Goal: Information Seeking & Learning: Learn about a topic

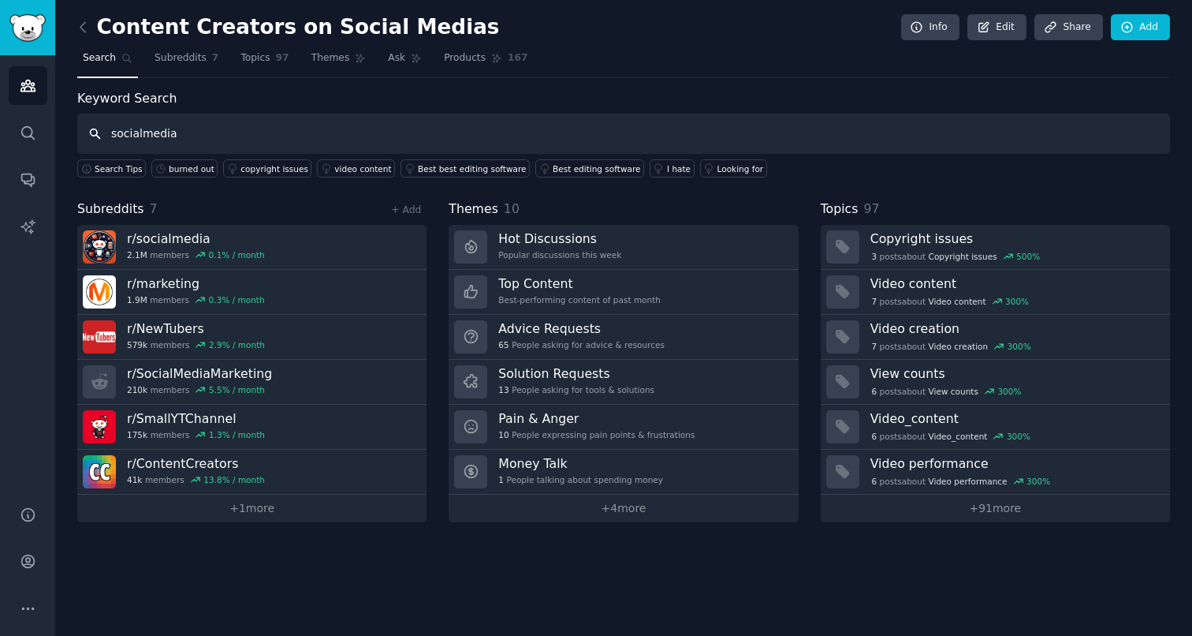
drag, startPoint x: 197, startPoint y: 130, endPoint x: 108, endPoint y: 125, distance: 89.2
click at [108, 125] on input "socialmedia" at bounding box center [623, 134] width 1093 height 40
type input "burned out"
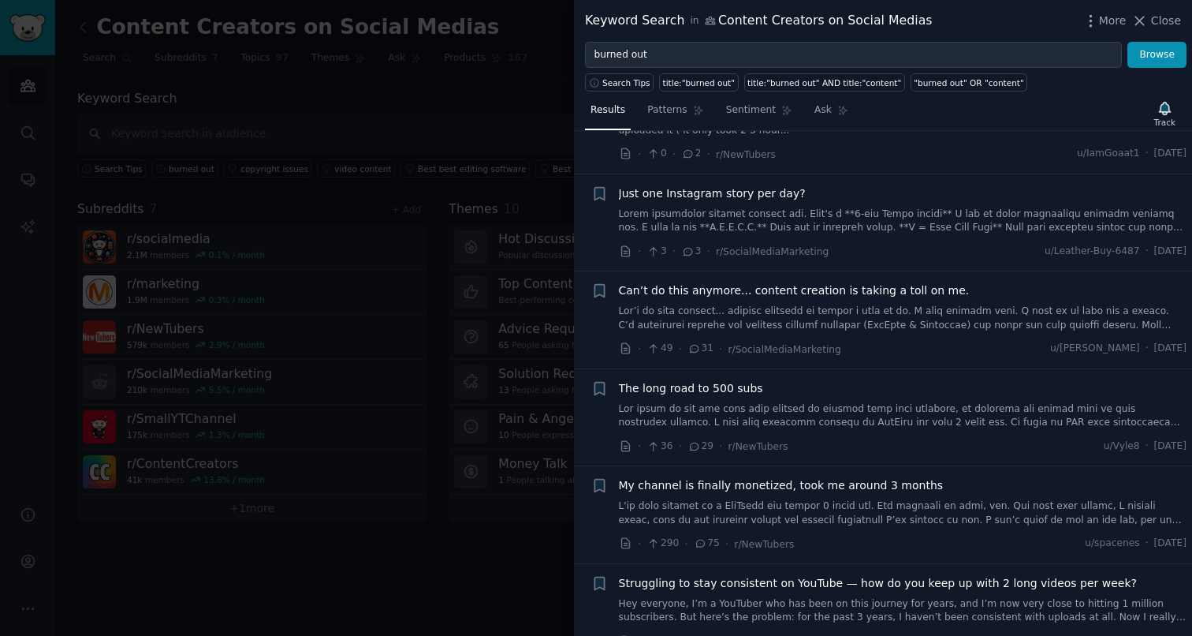
scroll to position [794, 0]
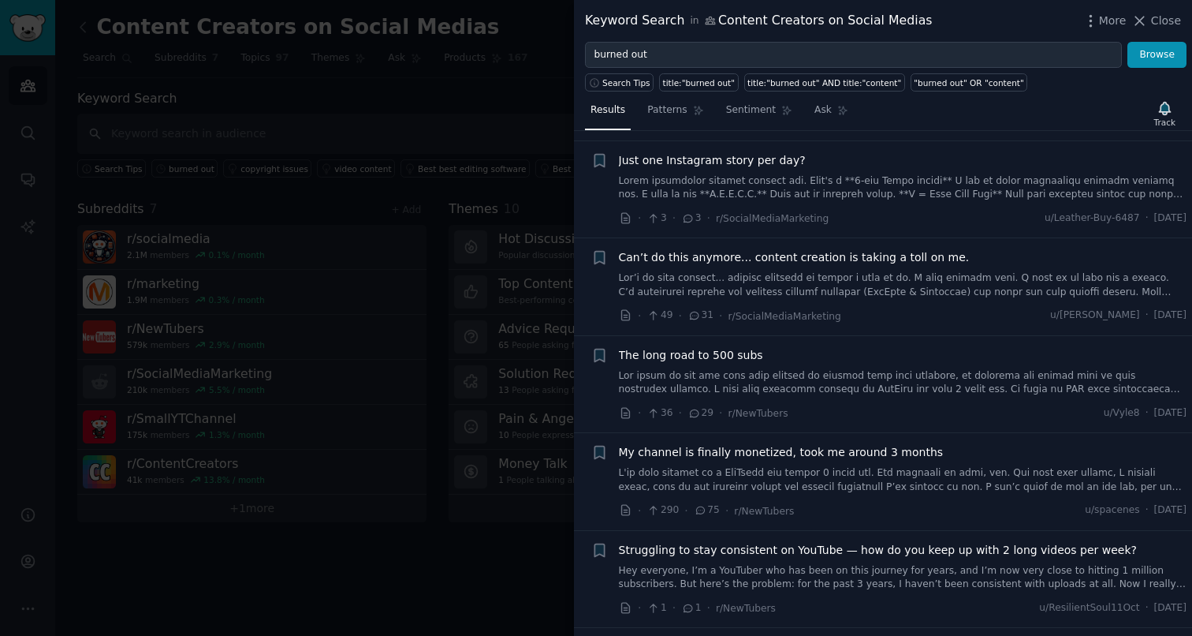
click at [869, 283] on link at bounding box center [903, 285] width 569 height 28
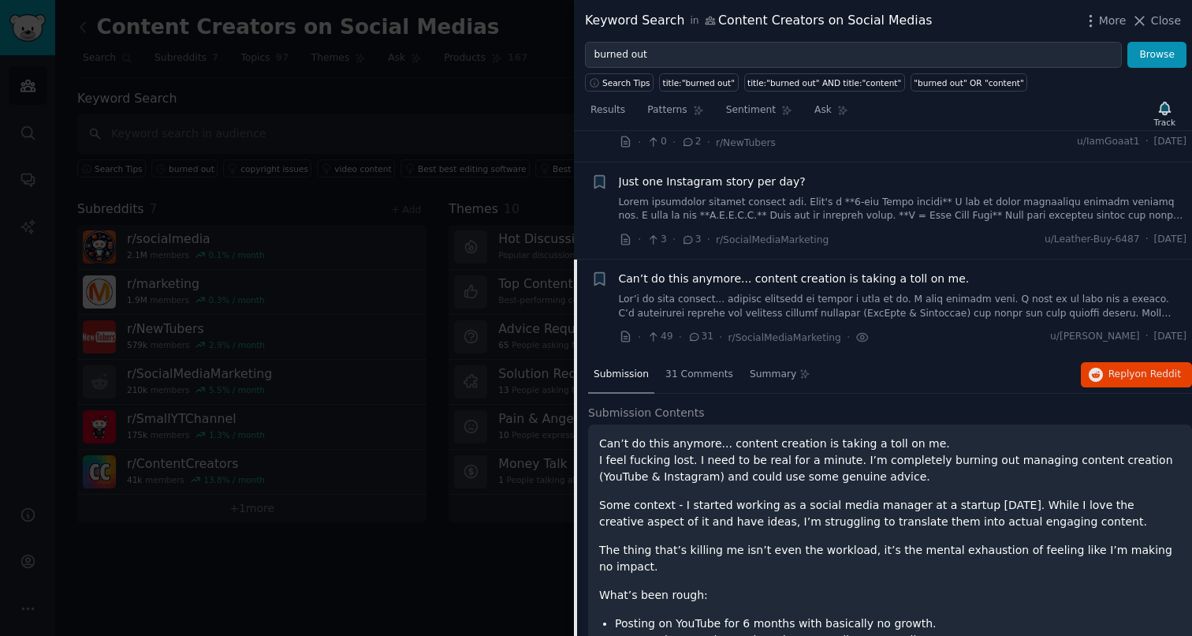
scroll to position [764, 0]
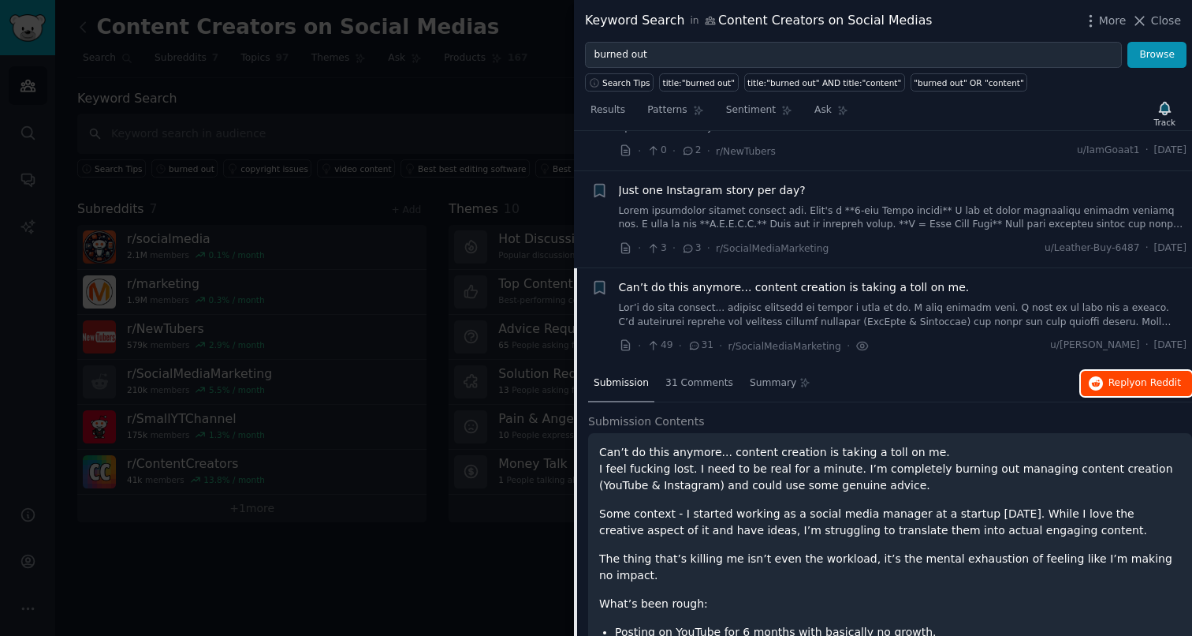
click at [1162, 382] on span "on Reddit" at bounding box center [1158, 382] width 46 height 11
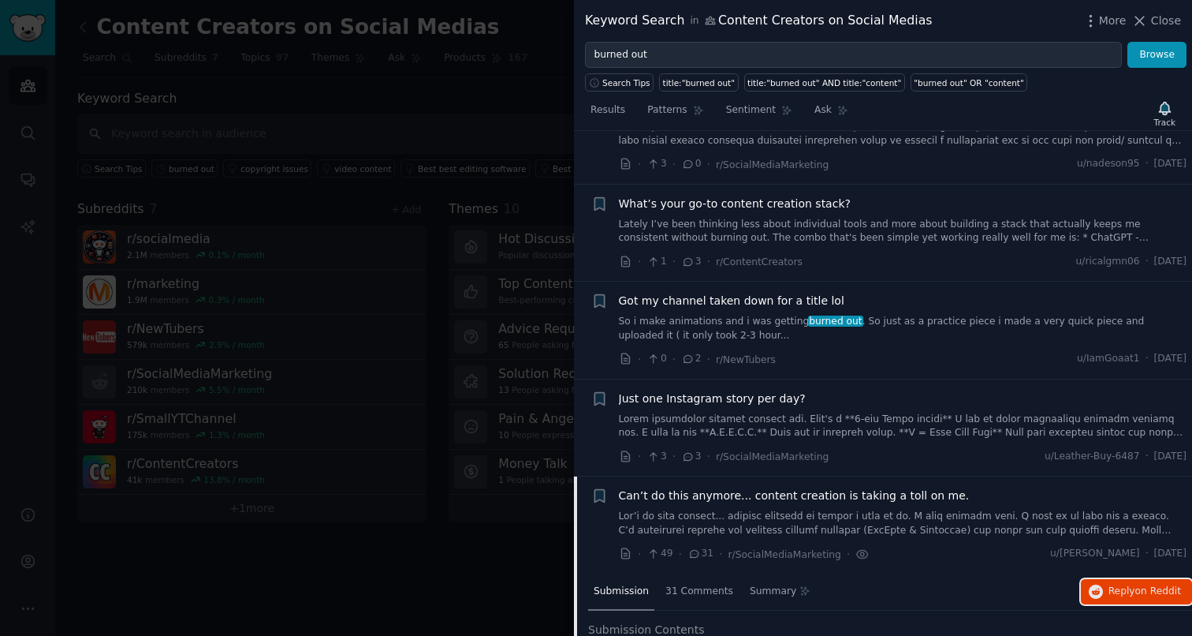
scroll to position [463, 0]
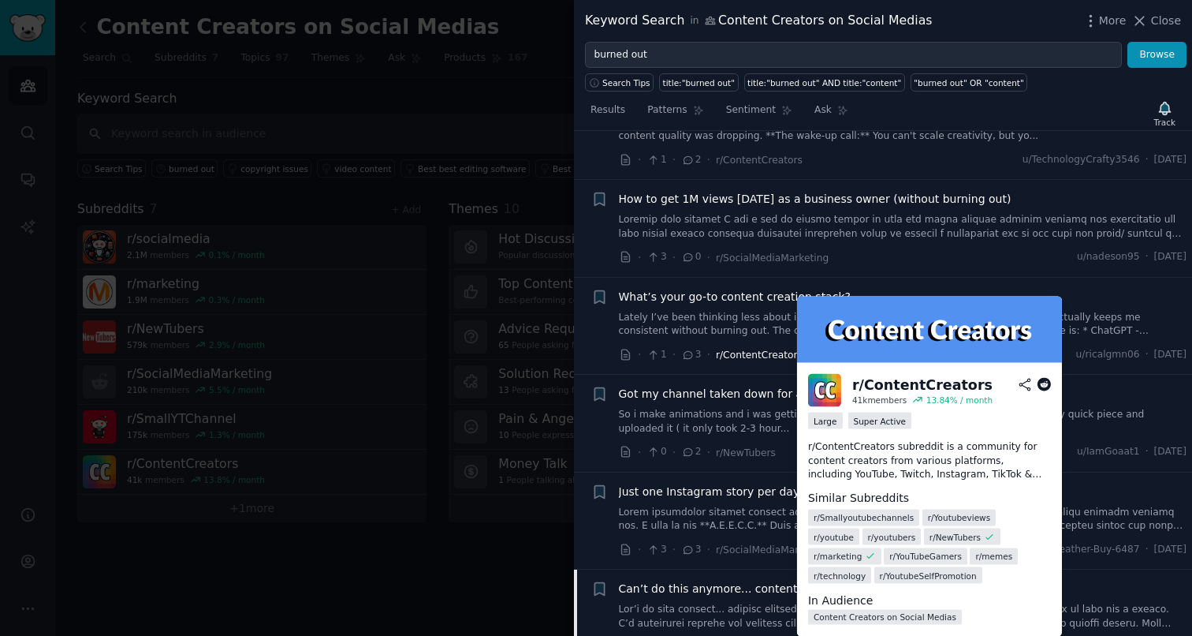
click at [761, 356] on span "r/ContentCreators" at bounding box center [759, 354] width 87 height 11
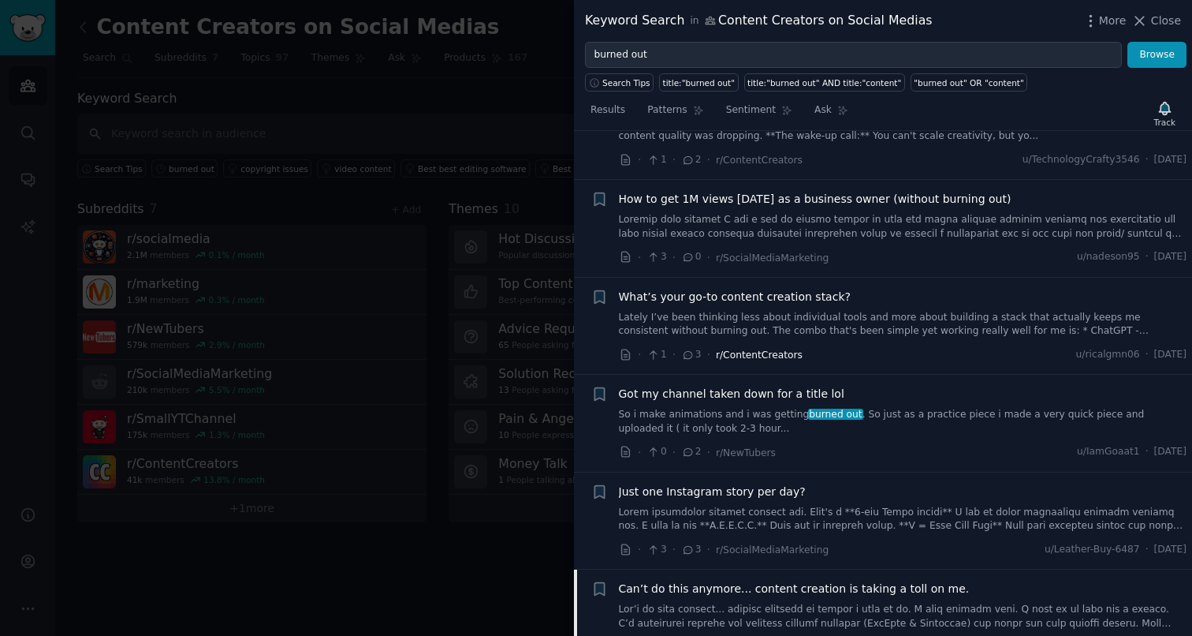
click at [791, 356] on span "r/ContentCreators" at bounding box center [759, 354] width 87 height 11
click at [1105, 328] on link "Lately I’ve been thinking less about individual tools and more about building a…" at bounding box center [903, 325] width 569 height 28
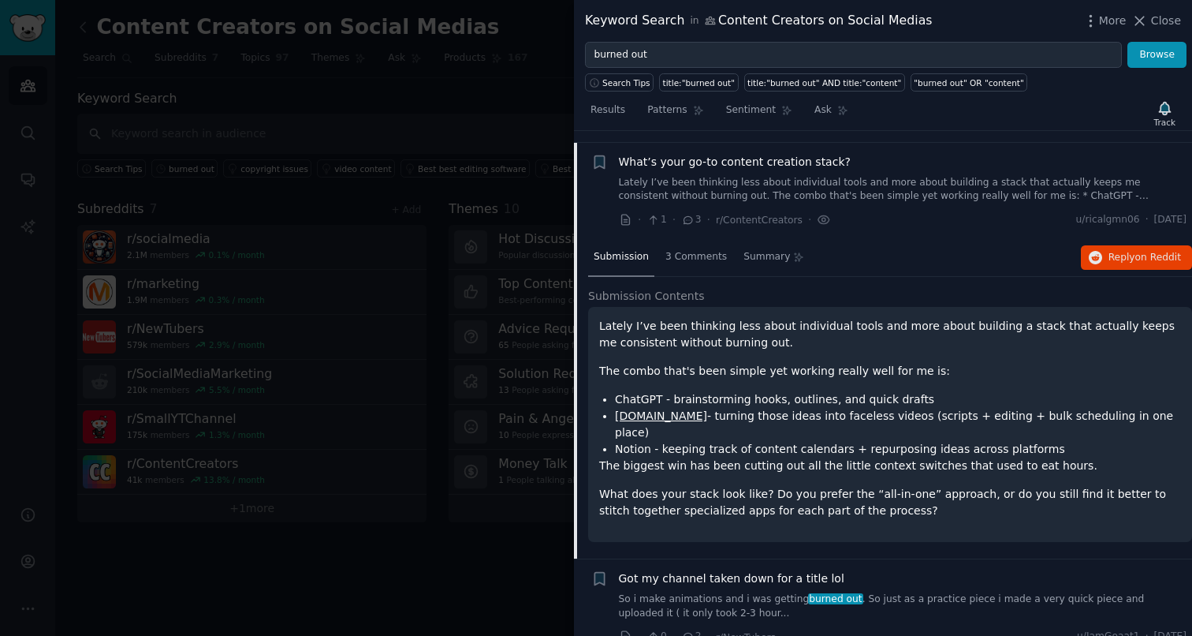
scroll to position [609, 0]
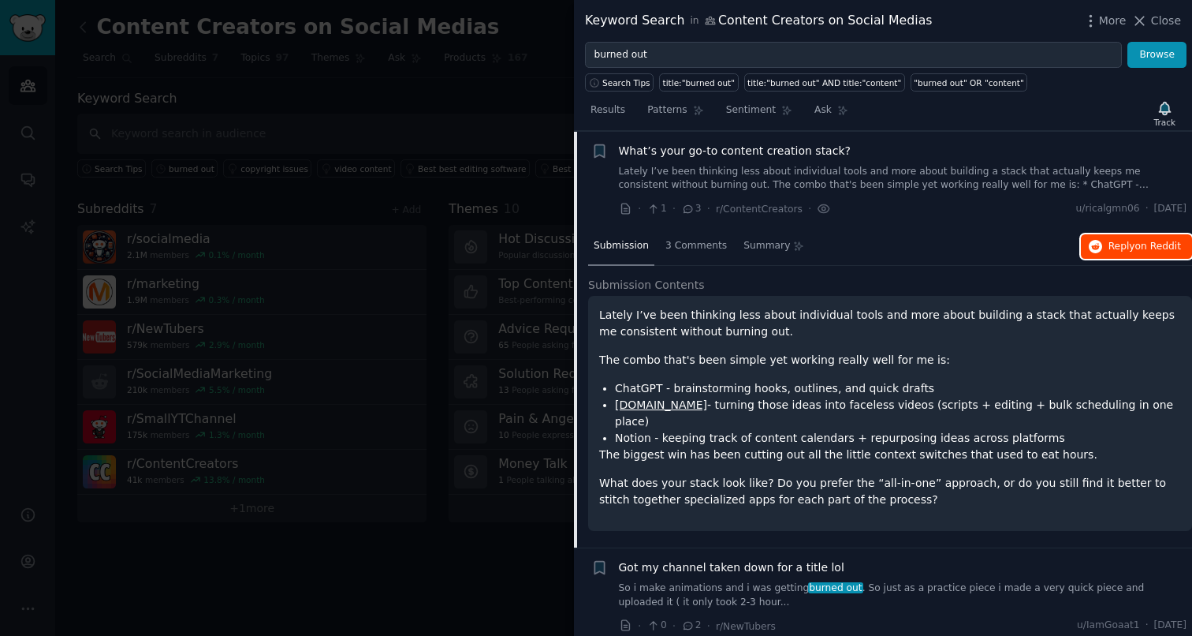
click at [1160, 242] on span "on Reddit" at bounding box center [1158, 245] width 46 height 11
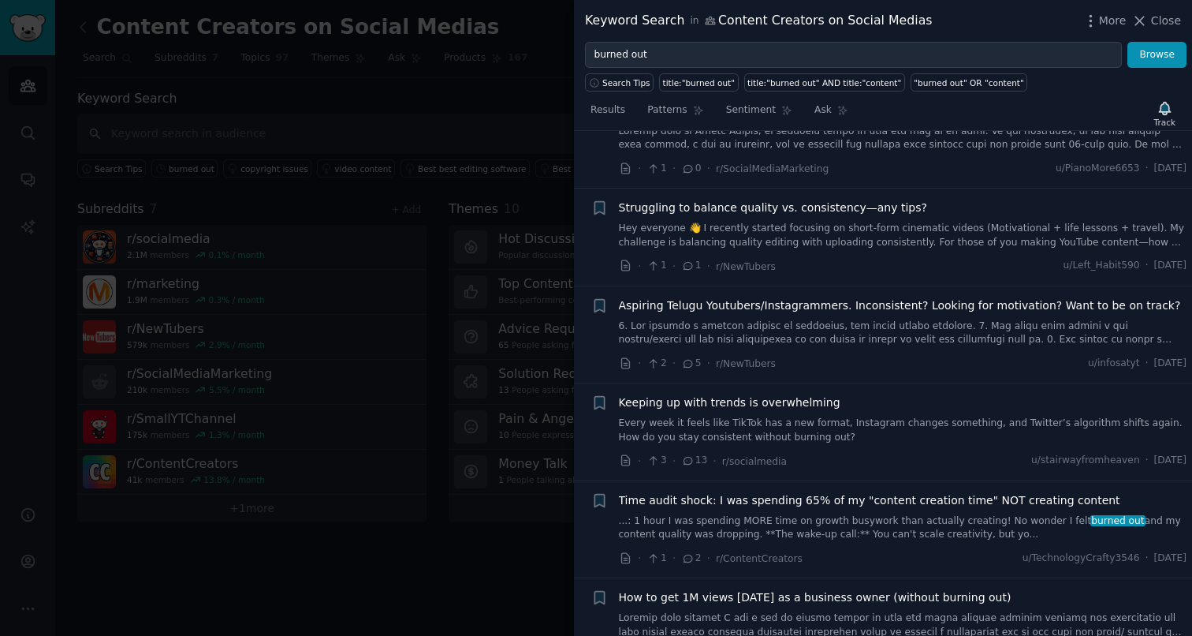
scroll to position [39, 0]
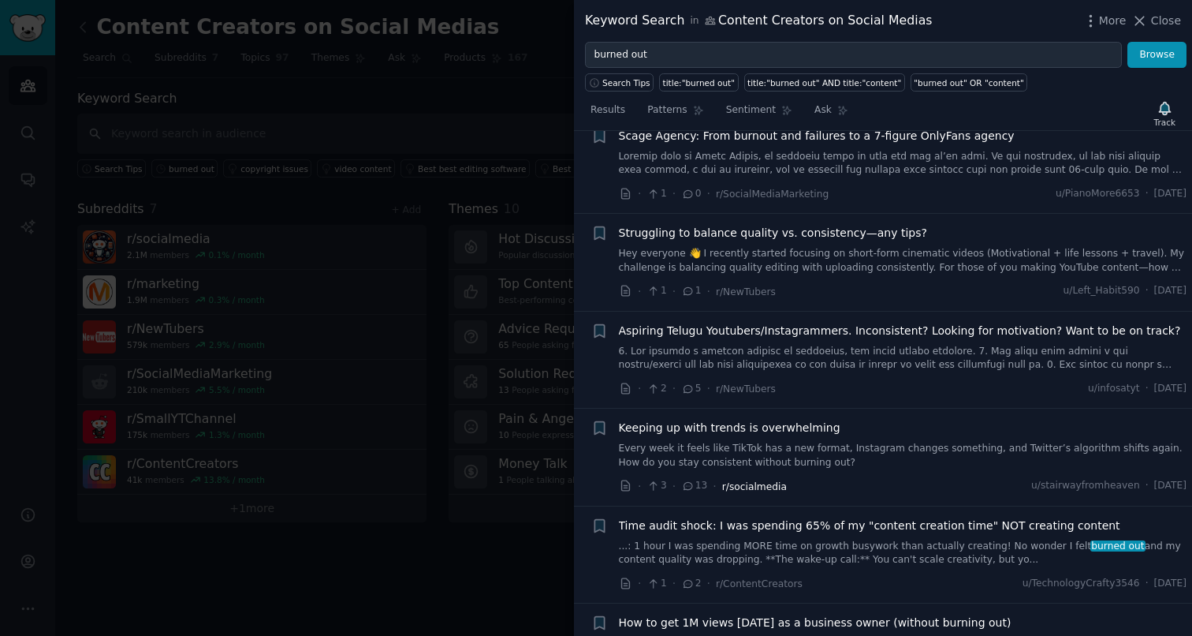
click at [749, 485] on span "r/socialmedia" at bounding box center [754, 486] width 65 height 11
click at [744, 466] on link "Every week it feels like TikTok has a new format, Instagram changes something, …" at bounding box center [903, 456] width 569 height 28
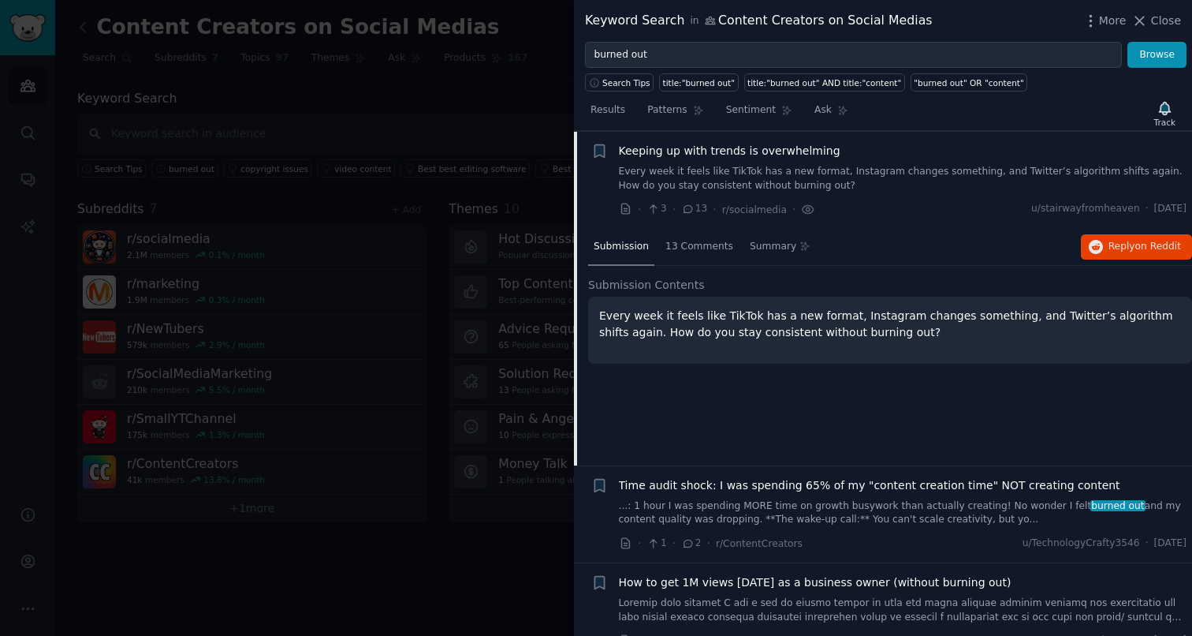
scroll to position [317, 0]
click at [1140, 240] on span "on Reddit" at bounding box center [1158, 245] width 46 height 11
